Goal: Information Seeking & Learning: Learn about a topic

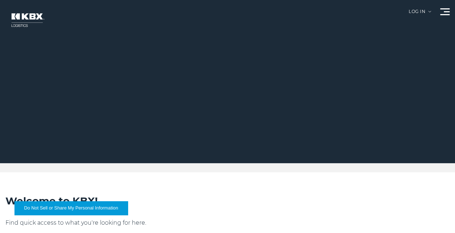
click at [20, 24] on img at bounding box center [26, 20] width 43 height 26
click at [443, 11] on div at bounding box center [444, 11] width 9 height 7
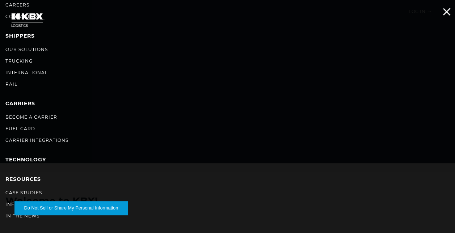
scroll to position [78, 0]
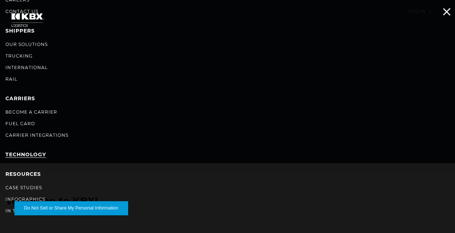
click at [29, 155] on link "Technology" at bounding box center [25, 154] width 41 height 7
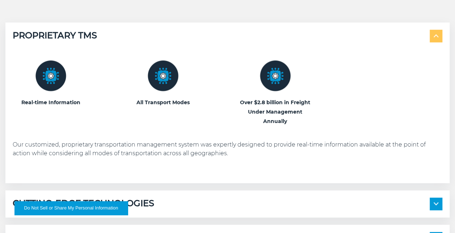
scroll to position [287, 0]
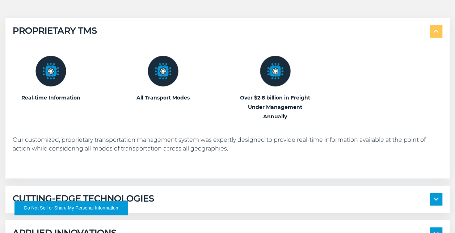
click at [168, 75] on img at bounding box center [163, 71] width 31 height 31
click at [277, 73] on img at bounding box center [275, 71] width 31 height 31
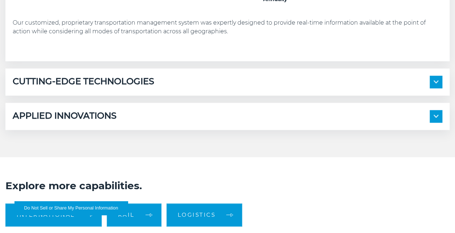
scroll to position [410, 0]
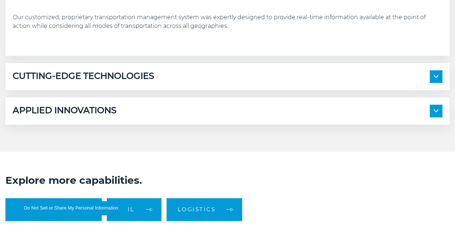
click at [250, 76] on div "CUTTING-EDGE TECHNOLOGIES" at bounding box center [228, 76] width 430 height 13
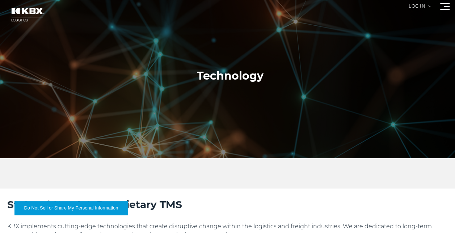
scroll to position [0, 0]
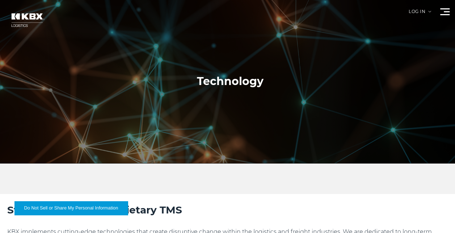
click at [446, 7] on div at bounding box center [230, 81] width 461 height 163
click at [446, 8] on span at bounding box center [444, 8] width 9 height 1
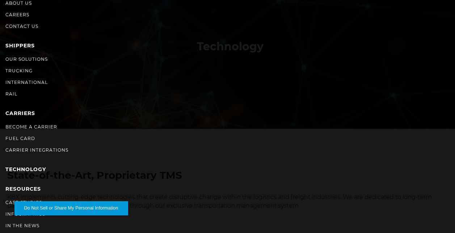
scroll to position [63, 0]
click at [12, 226] on link "In The News" at bounding box center [22, 225] width 34 height 5
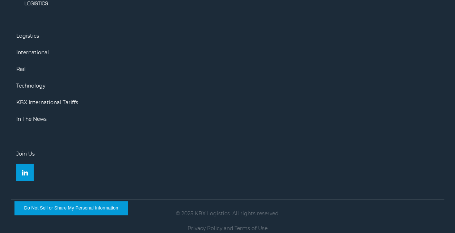
scroll to position [1091, 0]
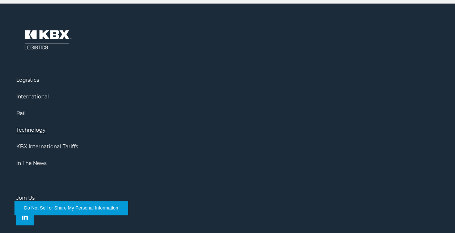
click at [31, 127] on link "Technology" at bounding box center [30, 130] width 29 height 7
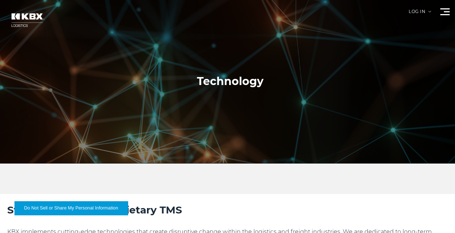
click at [443, 10] on div at bounding box center [444, 11] width 9 height 7
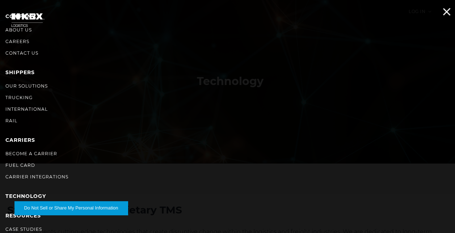
scroll to position [36, 0]
click at [12, 218] on link "RESOURCES" at bounding box center [22, 216] width 35 height 7
click at [8, 217] on link "RESOURCES" at bounding box center [22, 216] width 35 height 7
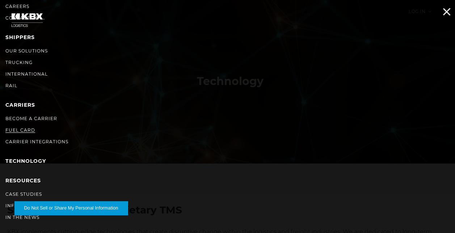
scroll to position [78, 0]
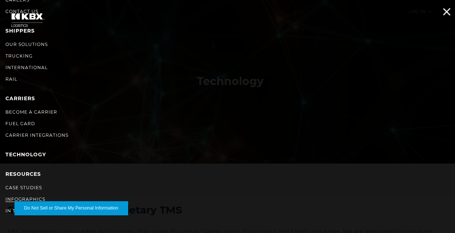
click at [24, 197] on link "Infographics" at bounding box center [25, 199] width 40 height 5
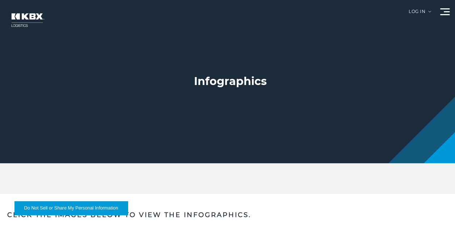
click at [449, 12] on span at bounding box center [447, 11] width 6 height 1
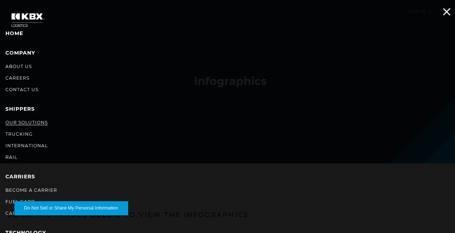
click at [32, 120] on link "Our Solutions" at bounding box center [26, 122] width 42 height 5
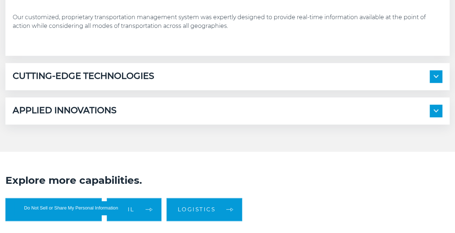
scroll to position [422, 0]
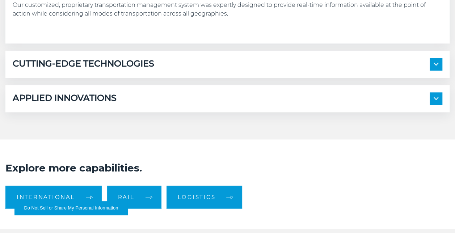
click at [432, 63] on span at bounding box center [436, 64] width 13 height 13
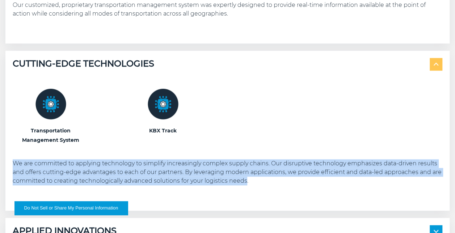
drag, startPoint x: 247, startPoint y: 181, endPoint x: 2, endPoint y: 164, distance: 245.7
click at [2, 164] on div "PROPRIETARY TMS Real-time Information All Transport Modes" at bounding box center [227, 64] width 455 height 362
copy p "We are committed to applying technology to simplify increasingly complex supply…"
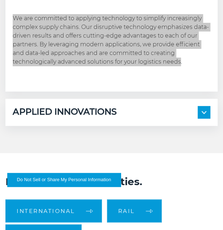
scroll to position [735, 0]
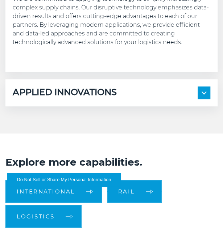
click at [87, 100] on div "APPLIED INNOVATIONS Electronic Bill of Lading Automated Appointment Scheduling …" at bounding box center [111, 92] width 212 height 27
click at [205, 89] on span at bounding box center [203, 93] width 13 height 13
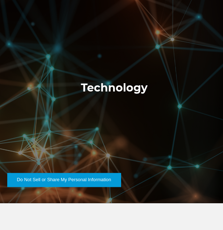
scroll to position [0, 0]
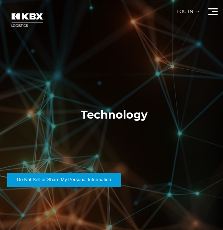
click at [214, 13] on div at bounding box center [212, 11] width 9 height 7
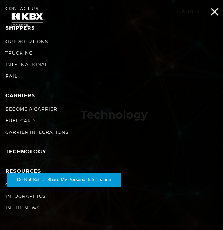
scroll to position [100, 0]
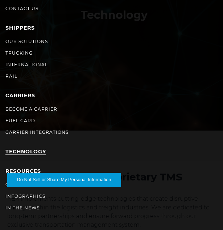
click at [32, 149] on link "Technology" at bounding box center [25, 151] width 41 height 7
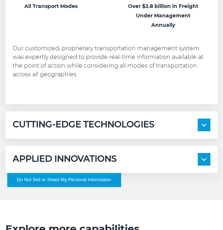
scroll to position [589, 0]
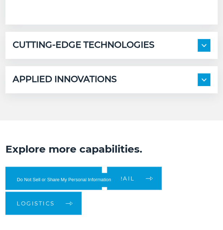
click at [109, 84] on h5 "APPLIED INNOVATIONS" at bounding box center [65, 79] width 104 height 13
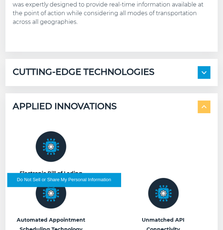
scroll to position [544, 0]
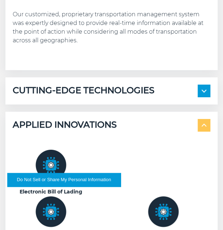
click at [110, 90] on h5 "CUTTING-EDGE TECHNOLOGIES" at bounding box center [84, 91] width 142 height 13
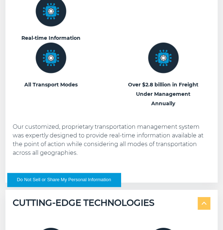
scroll to position [431, 0]
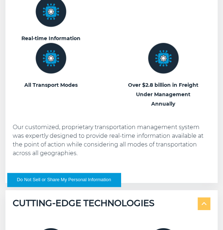
click at [122, 73] on div "Real-time Information All Transport Modes Over $2.8 billion in Freight Under Ma…" at bounding box center [111, 52] width 197 height 112
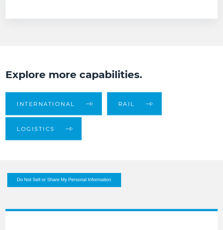
scroll to position [1049, 0]
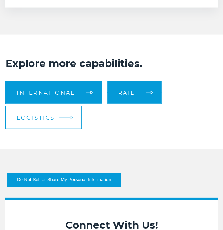
click at [54, 119] on link "Logistics" at bounding box center [43, 117] width 76 height 23
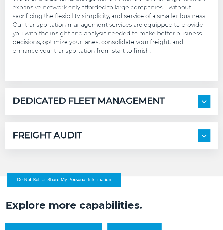
scroll to position [601, 0]
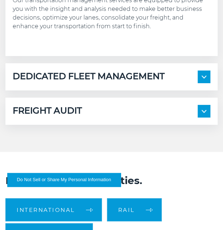
click at [74, 72] on h5 "DEDICATED FLEET MANAGEMENT" at bounding box center [89, 77] width 152 height 13
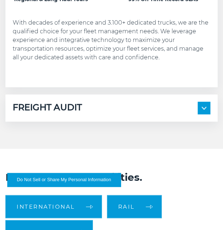
scroll to position [793, 0]
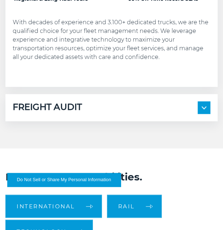
click at [70, 112] on h5 "FREIGHT AUDIT" at bounding box center [47, 107] width 69 height 13
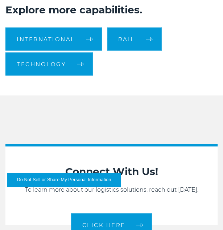
scroll to position [1189, 0]
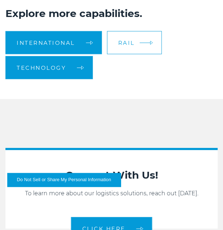
click at [122, 45] on span "Rail" at bounding box center [126, 42] width 17 height 5
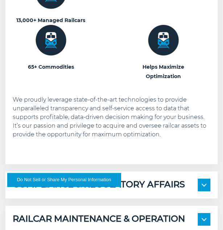
scroll to position [522, 0]
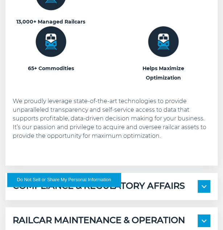
click at [49, 42] on img at bounding box center [50, 41] width 31 height 31
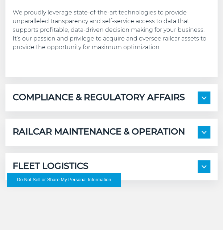
scroll to position [612, 0]
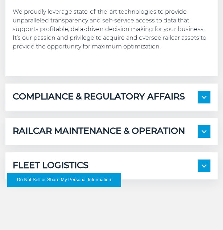
click at [68, 94] on div "COMPLIANCE & REGULATORY AFFAIRS 100% Compliance Domestic Environmental, Health,…" at bounding box center [111, 97] width 212 height 27
click at [72, 91] on h5 "COMPLIANCE & REGULATORY AFFAIRS" at bounding box center [99, 97] width 172 height 13
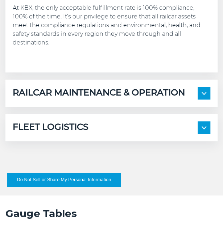
scroll to position [857, 0]
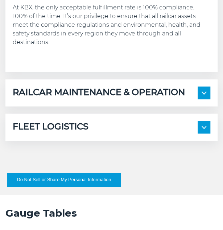
click at [78, 87] on h5 "RAILCAR MAINTENANCE & OPERATION" at bounding box center [99, 93] width 172 height 13
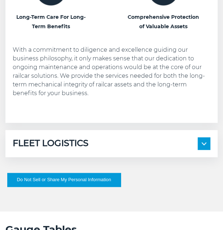
scroll to position [1077, 0]
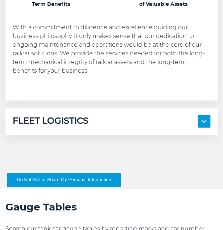
click at [75, 115] on h5 "FLEET LOGISTICS" at bounding box center [51, 121] width 76 height 13
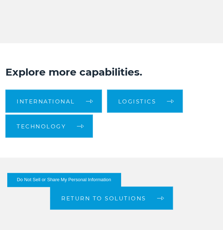
scroll to position [1682, 0]
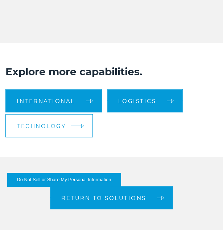
click at [65, 117] on link "Technology" at bounding box center [48, 125] width 87 height 23
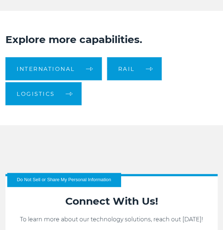
scroll to position [702, 0]
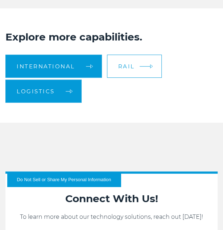
click at [135, 77] on link "Rail" at bounding box center [134, 66] width 55 height 23
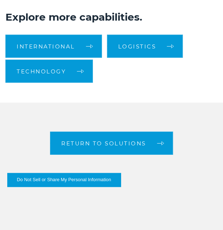
scroll to position [1121, 0]
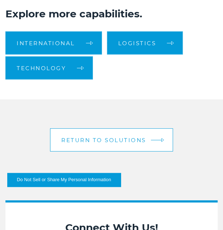
click at [87, 138] on span "Return to Solutions" at bounding box center [103, 140] width 85 height 5
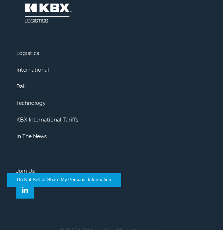
scroll to position [3294, 0]
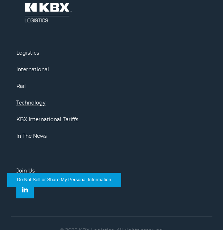
click at [40, 104] on link "Technology" at bounding box center [30, 103] width 29 height 7
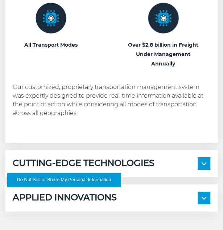
scroll to position [508, 0]
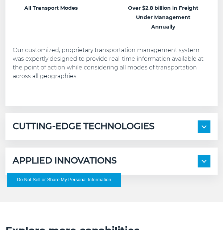
click at [43, 127] on h5 "CUTTING-EDGE TECHNOLOGIES" at bounding box center [84, 127] width 142 height 13
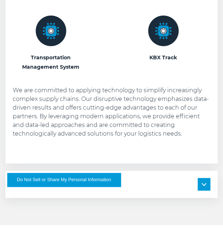
scroll to position [697, 0]
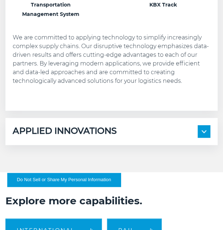
click at [46, 129] on h5 "APPLIED INNOVATIONS" at bounding box center [65, 131] width 104 height 13
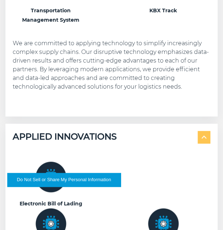
scroll to position [690, 0]
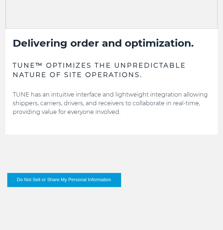
scroll to position [346, 0]
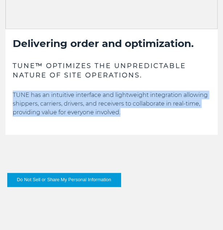
drag, startPoint x: 120, startPoint y: 112, endPoint x: 8, endPoint y: 94, distance: 113.2
click at [8, 94] on div "Delivering order and optimization. TUNE™ OPTIMIZES THE UNPREDICTABLE NATURE OF …" at bounding box center [111, 82] width 212 height 106
click at [144, 108] on p "TUNE has an intuitive interface and lightweight integration allowing shippers, …" at bounding box center [111, 104] width 197 height 26
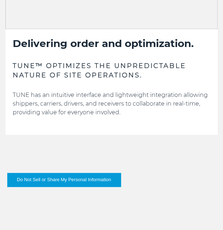
click at [126, 110] on p "TUNE has an intuitive interface and lightweight integration allowing shippers, …" at bounding box center [111, 104] width 197 height 26
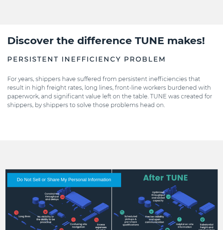
scroll to position [656, 0]
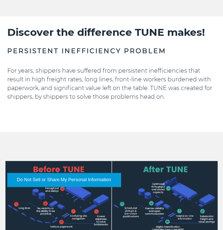
click at [86, 115] on div "Discover the difference TUNE makes! Persistent inefficiency problem For years, …" at bounding box center [111, 78] width 208 height 107
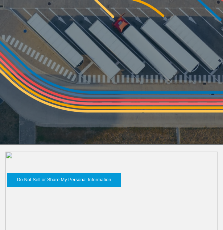
scroll to position [0, 0]
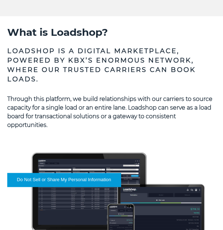
scroll to position [528, 0]
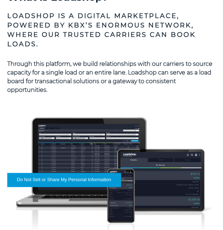
click at [107, 88] on p "Through this platform, we build relationships with our carriers to source capac…" at bounding box center [111, 77] width 208 height 35
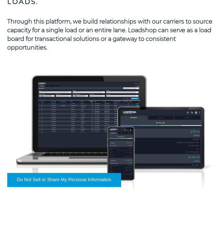
scroll to position [571, 0]
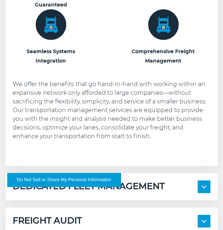
scroll to position [490, 0]
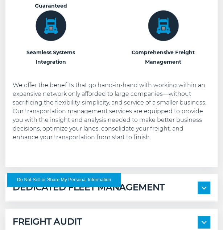
click at [121, 122] on p "We offer the benefits that go hand-in-hand with working within an expansive net…" at bounding box center [111, 111] width 197 height 61
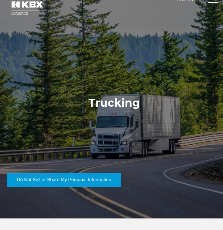
scroll to position [0, 0]
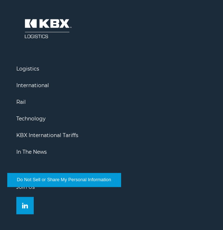
scroll to position [1482, 0]
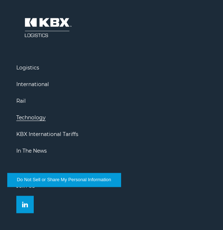
click at [42, 117] on link "Technology" at bounding box center [30, 117] width 29 height 7
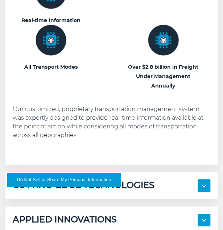
scroll to position [449, 0]
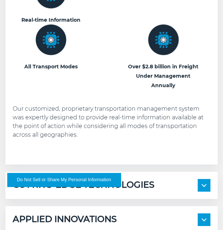
click at [123, 140] on div "Real-time Information All Transport Modes" at bounding box center [111, 59] width 197 height 198
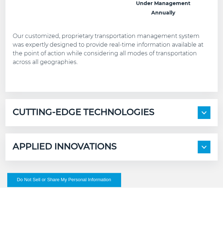
scroll to position [523, 0]
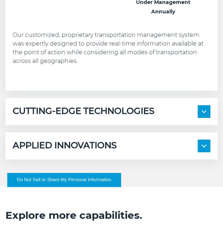
click at [99, 118] on div "CUTTING-EDGE TECHNOLOGIES Transportation Management System KBX Track" at bounding box center [111, 111] width 212 height 27
click at [101, 110] on h5 "CUTTING-EDGE TECHNOLOGIES" at bounding box center [84, 111] width 142 height 13
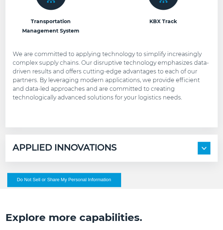
scroll to position [680, 0]
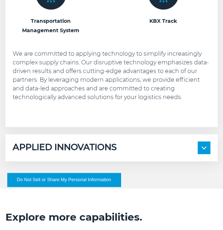
click at [103, 141] on div "APPLIED INNOVATIONS Electronic Bill of Lading Automated Appointment Scheduling …" at bounding box center [111, 147] width 212 height 27
click at [103, 151] on h5 "APPLIED INNOVATIONS" at bounding box center [65, 148] width 104 height 13
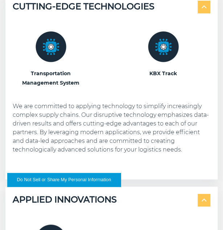
scroll to position [628, 0]
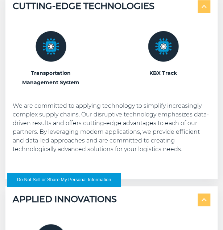
click at [77, 91] on div "Transportation Management System KBX Track" at bounding box center [111, 92] width 197 height 159
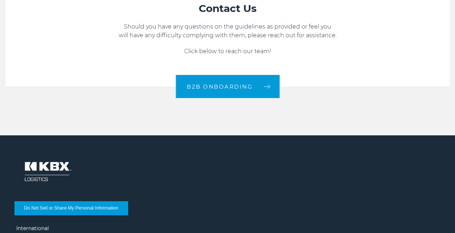
scroll to position [1372, 0]
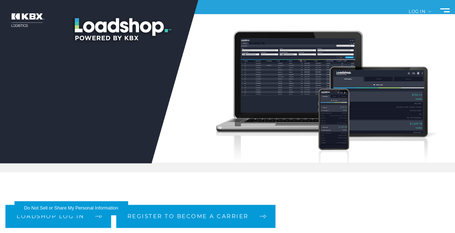
click at [446, 10] on div at bounding box center [444, 11] width 9 height 7
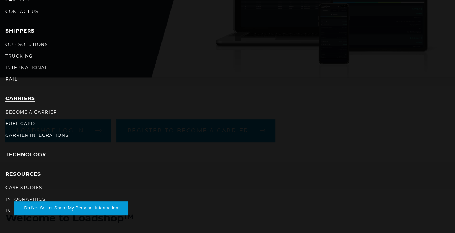
scroll to position [87, 0]
click at [17, 153] on link "Technology" at bounding box center [25, 154] width 41 height 7
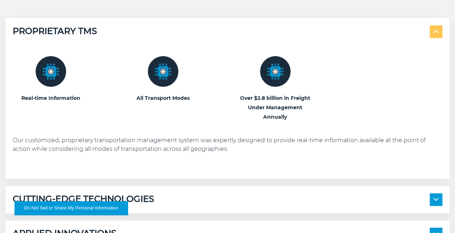
scroll to position [287, 0]
click at [164, 64] on img at bounding box center [163, 71] width 31 height 31
drag, startPoint x: 164, startPoint y: 64, endPoint x: 152, endPoint y: 100, distance: 37.7
click at [152, 100] on h3 "All Transport Modes" at bounding box center [163, 97] width 76 height 9
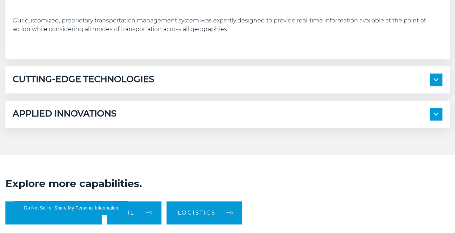
scroll to position [406, 0]
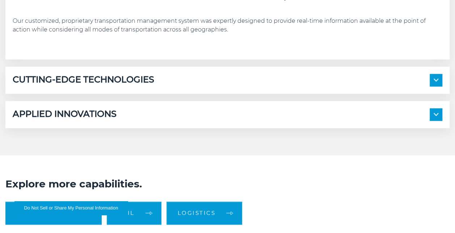
click at [151, 117] on div "APPLIED INNOVATIONS" at bounding box center [228, 114] width 430 height 13
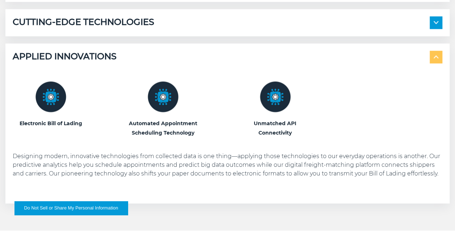
scroll to position [463, 0]
click at [178, 18] on div "CUTTING-EDGE TECHNOLOGIES" at bounding box center [228, 23] width 430 height 13
